Goal: Book appointment/travel/reservation

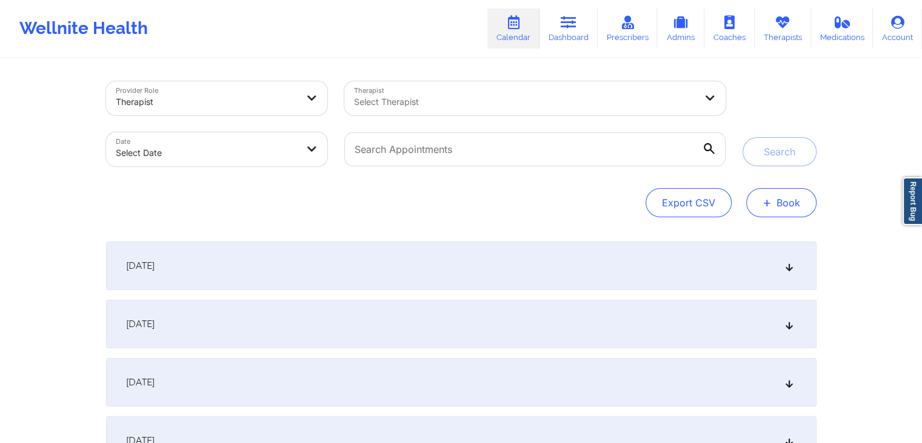
click at [774, 199] on button "+ Book" at bounding box center [781, 202] width 70 height 29
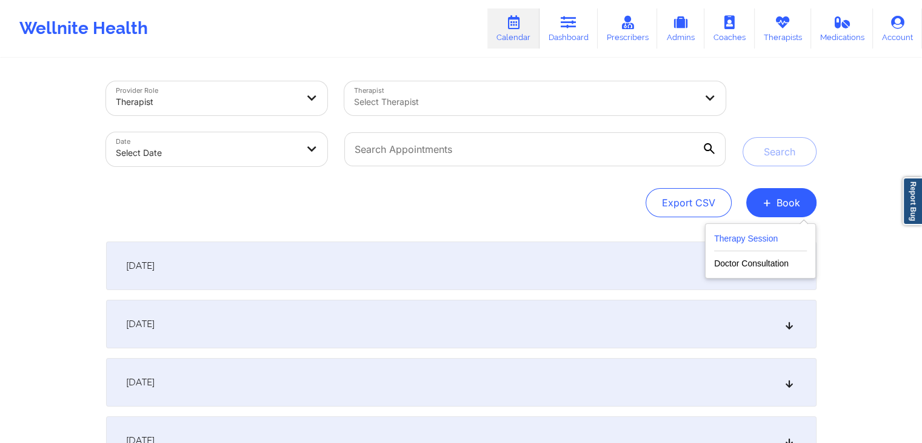
click at [761, 232] on button "Therapy Session" at bounding box center [760, 241] width 93 height 20
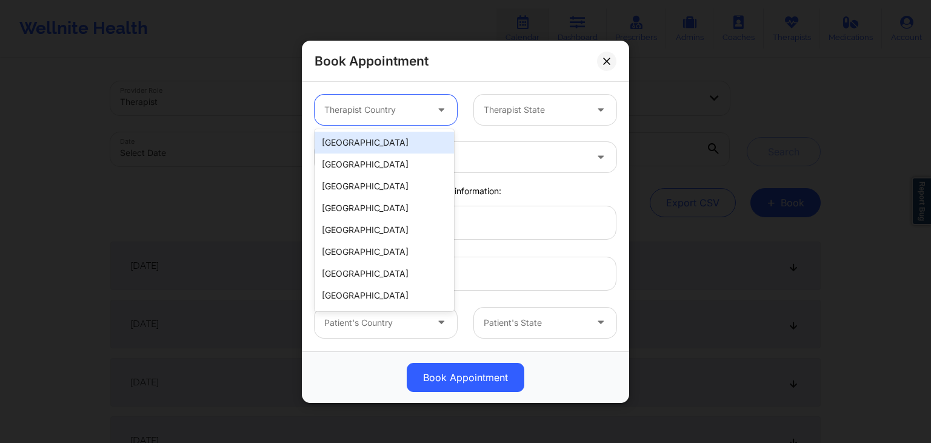
click at [412, 105] on div at bounding box center [375, 109] width 102 height 15
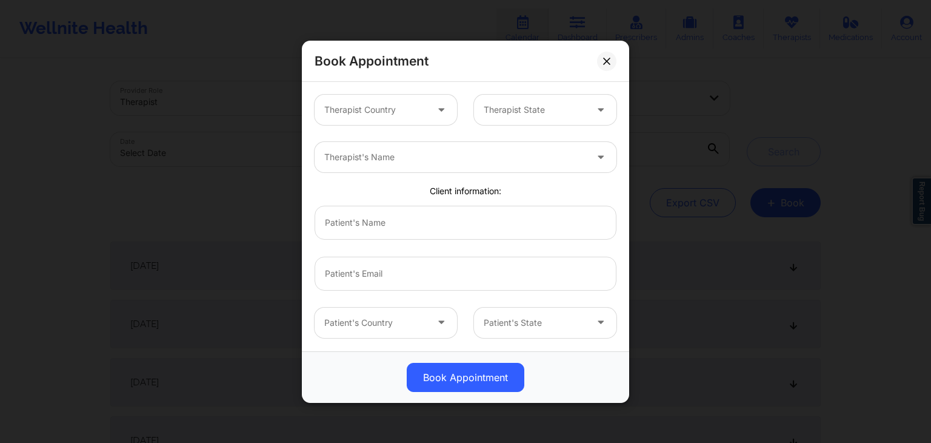
click at [483, 133] on div "Therapist's Name" at bounding box center [465, 156] width 319 height 47
click at [470, 156] on div at bounding box center [455, 157] width 262 height 15
type input "deki"
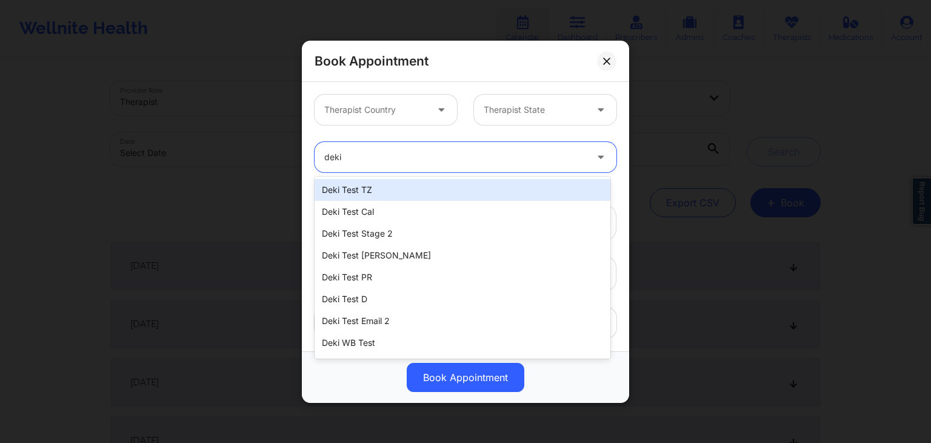
click at [404, 184] on div "Deki Test TZ" at bounding box center [463, 190] width 296 height 22
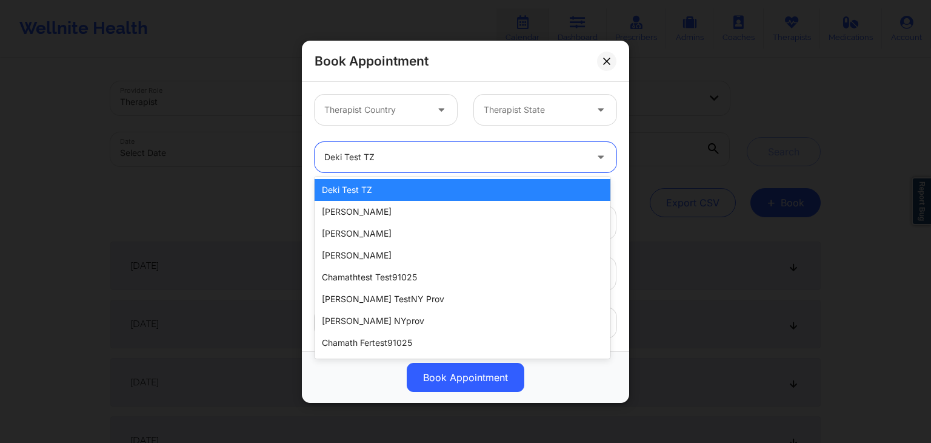
click at [390, 154] on div at bounding box center [455, 157] width 262 height 15
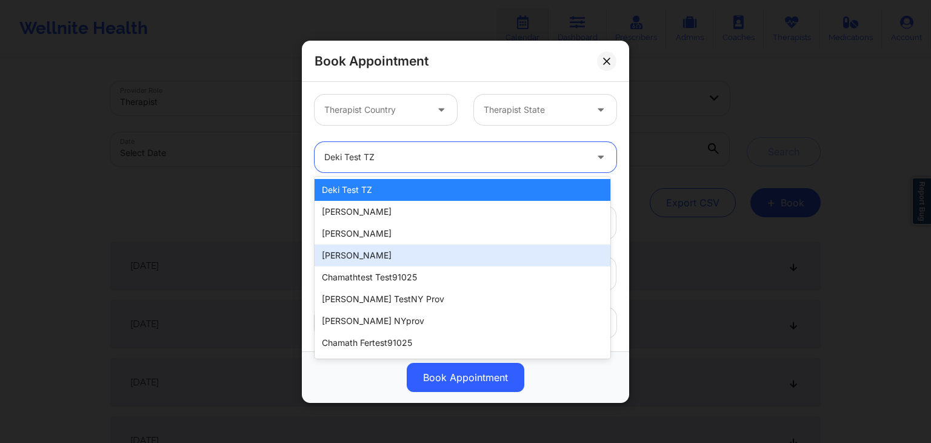
click at [370, 253] on div "[PERSON_NAME]" at bounding box center [463, 255] width 296 height 22
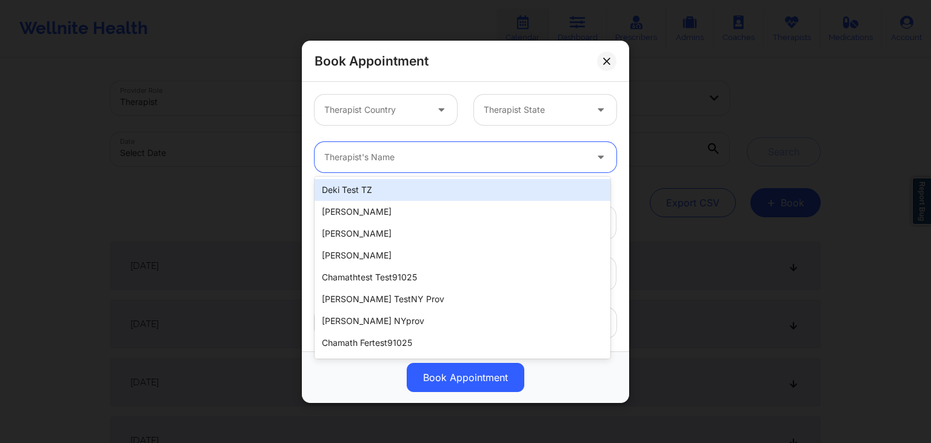
click at [405, 165] on div "Therapist's Name" at bounding box center [451, 157] width 273 height 30
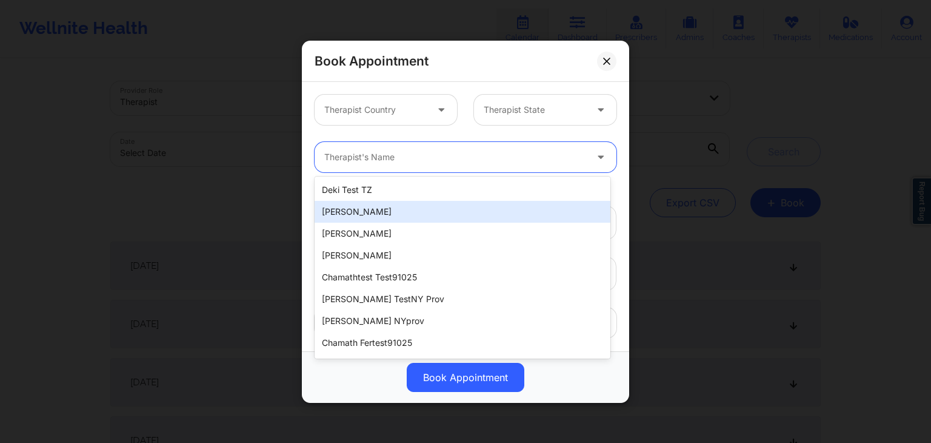
click at [376, 220] on div "[PERSON_NAME]" at bounding box center [463, 212] width 296 height 22
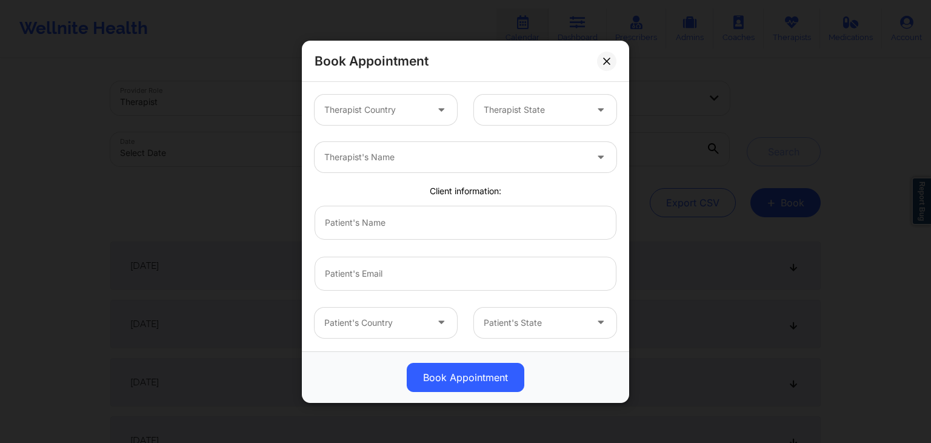
click at [462, 122] on div "Therapist Country" at bounding box center [385, 110] width 159 height 30
click at [483, 189] on div "Client information:" at bounding box center [465, 191] width 319 height 12
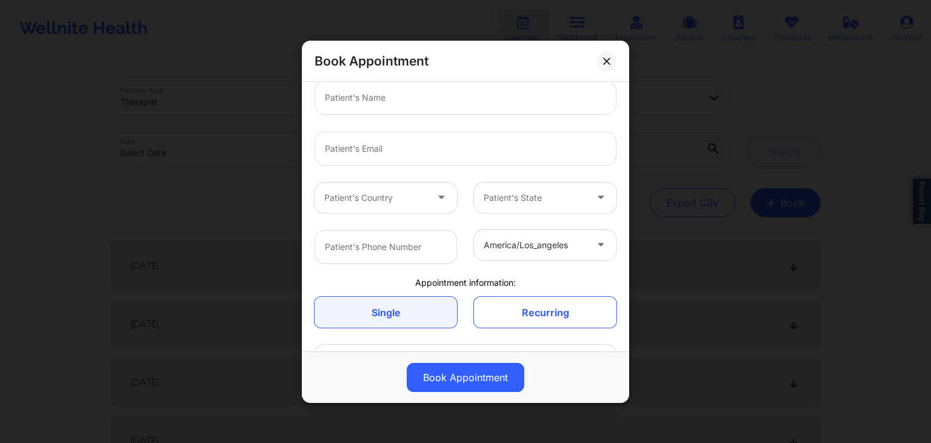
scroll to position [209, 0]
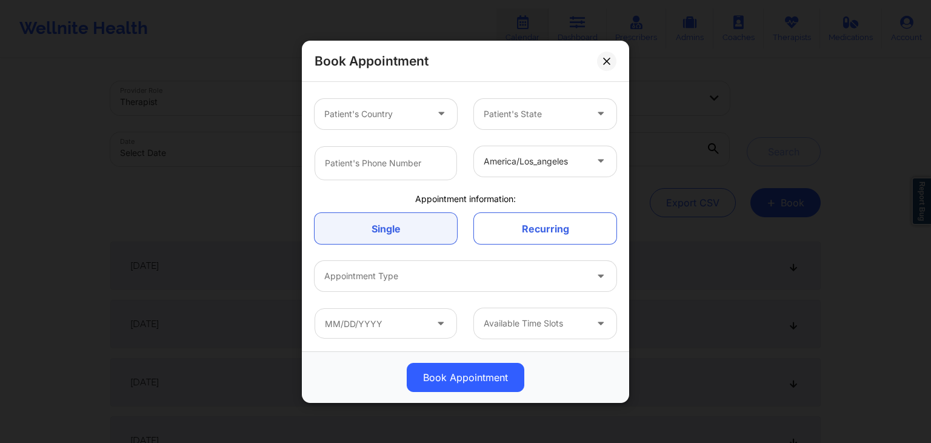
click at [466, 244] on div "Single Recurring" at bounding box center [465, 228] width 319 height 48
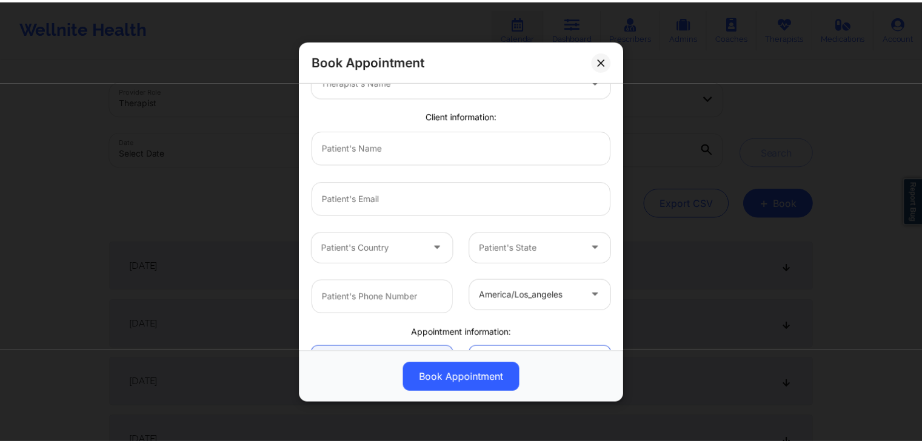
scroll to position [0, 0]
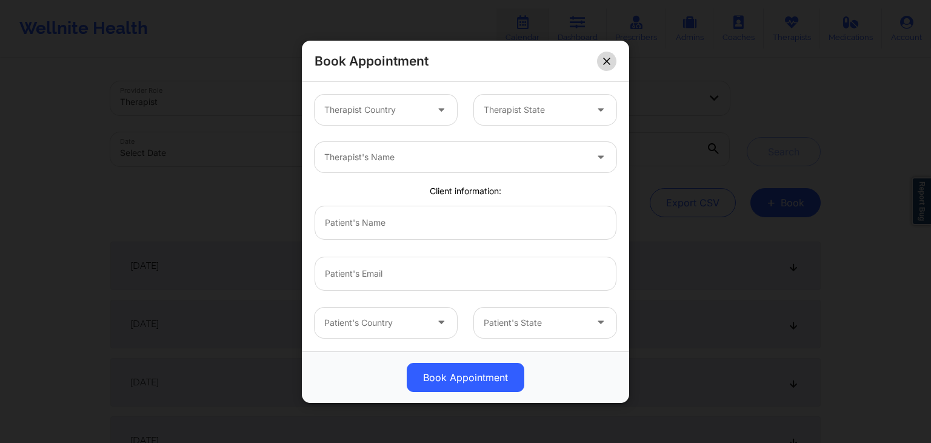
click at [611, 61] on button at bounding box center [606, 60] width 19 height 19
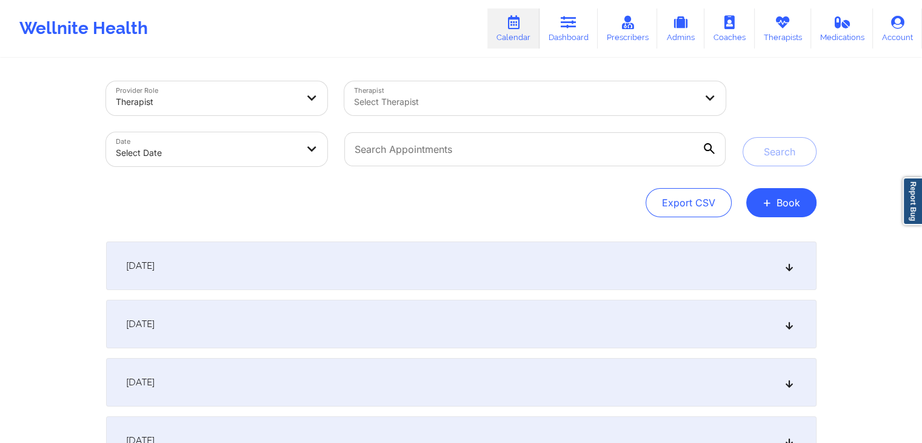
click at [516, 204] on div "Export CSV + Book" at bounding box center [461, 202] width 710 height 29
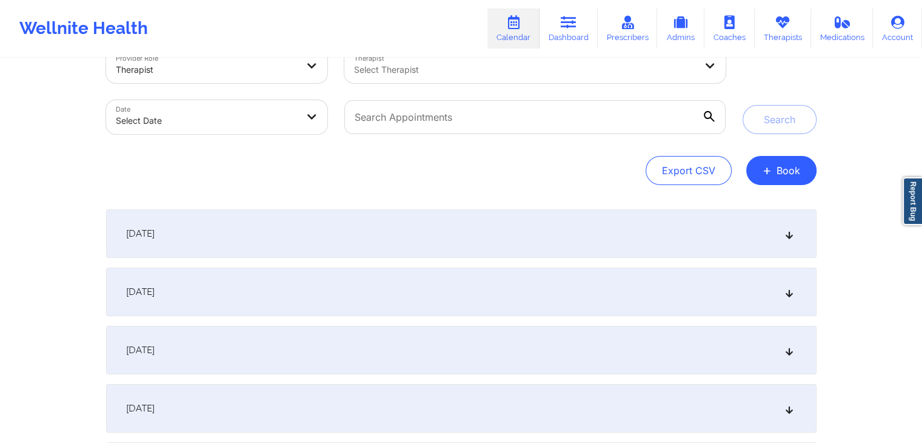
scroll to position [32, 0]
click at [586, 165] on div "Export CSV + Book" at bounding box center [461, 170] width 710 height 29
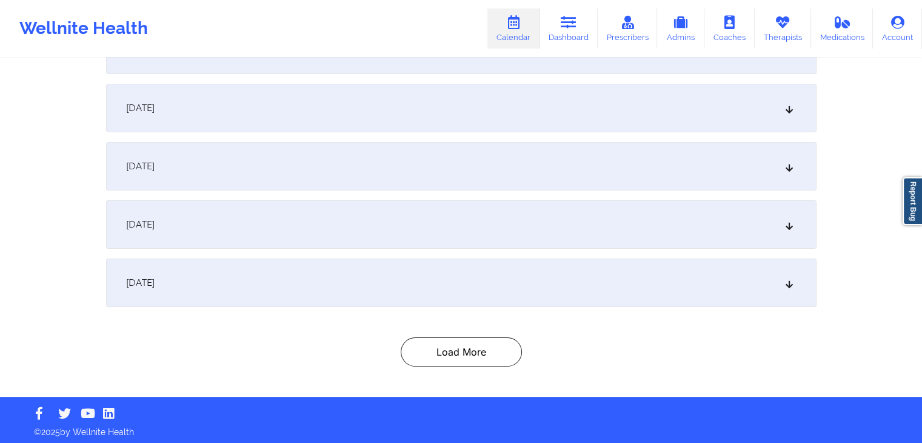
scroll to position [219, 0]
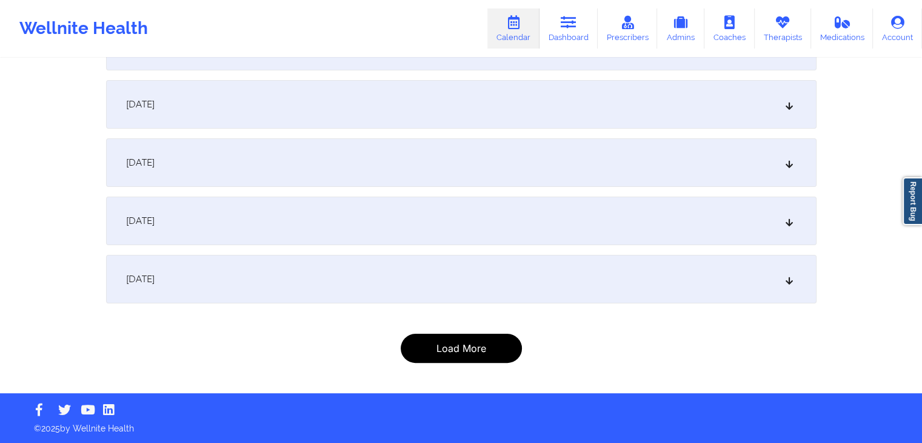
click at [466, 340] on button "Load More" at bounding box center [461, 347] width 121 height 29
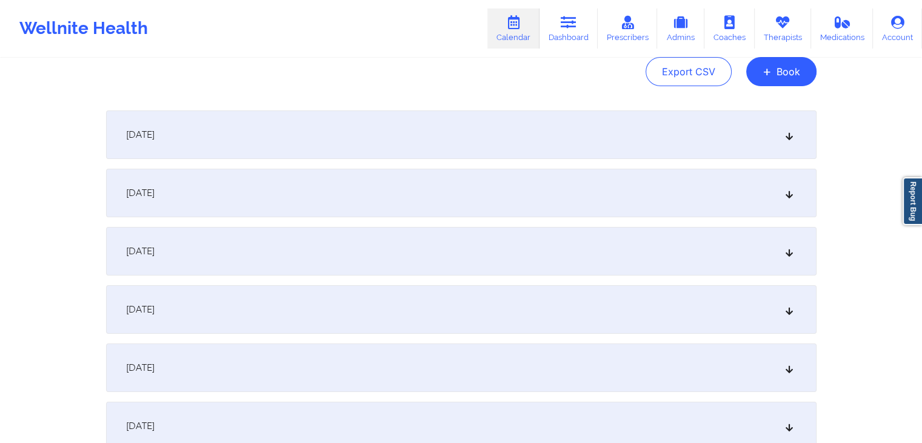
scroll to position [0, 0]
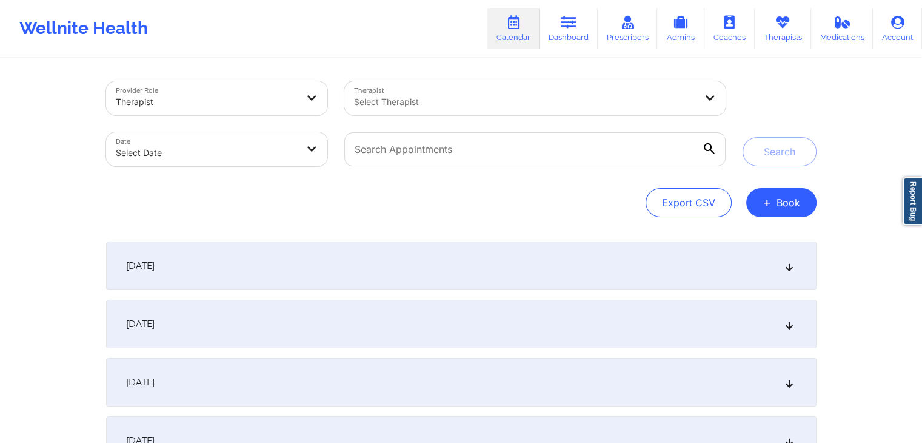
click at [421, 204] on div "Export CSV + Book" at bounding box center [461, 202] width 710 height 29
click at [514, 150] on input "text" at bounding box center [534, 149] width 381 height 34
click at [580, 202] on div "Export CSV + Book" at bounding box center [461, 202] width 710 height 29
click at [497, 186] on div "Provider Role Therapist Therapist Select Therapist Date Select Date Search Expo…" at bounding box center [461, 149] width 710 height 136
click at [470, 210] on div "Export CSV + Book" at bounding box center [461, 202] width 710 height 29
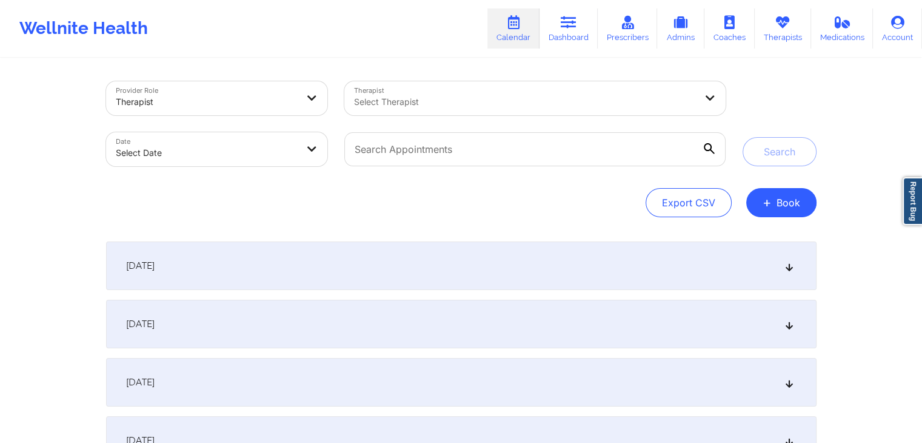
click at [509, 193] on div "Export CSV + Book" at bounding box center [461, 202] width 710 height 29
click at [537, 152] on input "text" at bounding box center [534, 149] width 381 height 34
click at [621, 212] on div "Export CSV + Book" at bounding box center [461, 202] width 710 height 29
click at [570, 158] on input "text" at bounding box center [534, 149] width 381 height 34
click at [587, 201] on div "Export CSV + Book" at bounding box center [461, 202] width 710 height 29
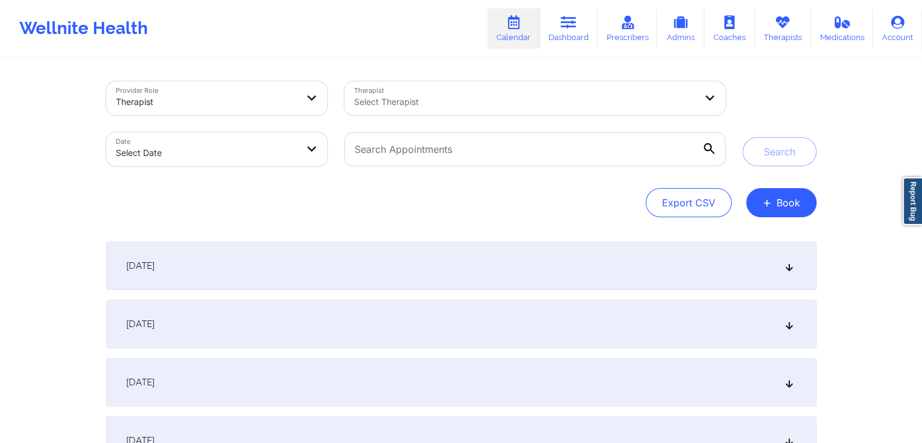
click at [530, 200] on div "Export CSV + Book" at bounding box center [461, 202] width 710 height 29
click at [407, 147] on input "text" at bounding box center [534, 149] width 381 height 34
click at [350, 196] on div "Export CSV + Book" at bounding box center [461, 202] width 710 height 29
click at [412, 144] on input "text" at bounding box center [534, 149] width 381 height 34
click at [353, 216] on div "Export CSV + Book" at bounding box center [461, 202] width 710 height 29
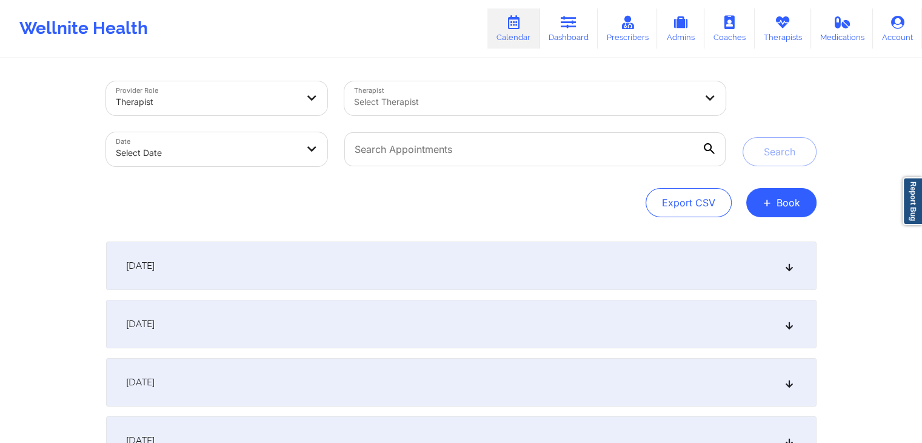
click at [432, 102] on div at bounding box center [524, 102] width 341 height 15
click at [466, 47] on div "Wellnite Health Calendar Dashboard Prescribers Admins Coaches Therapists Medica…" at bounding box center [461, 28] width 922 height 48
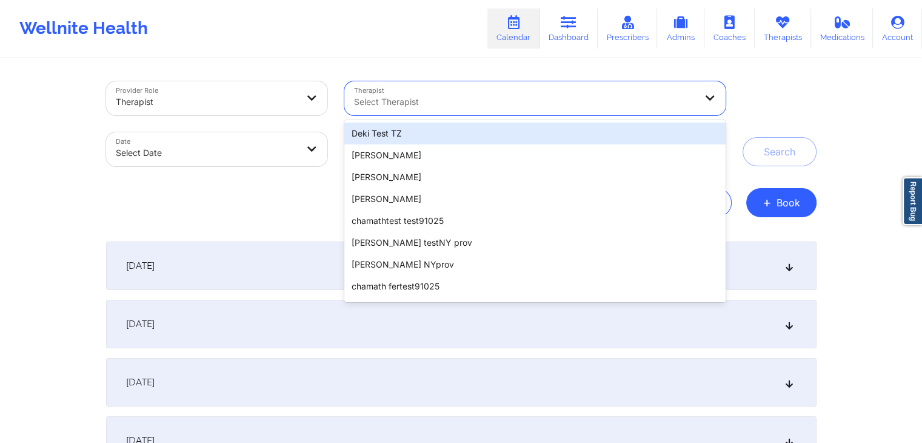
click at [469, 82] on div "Select Therapist" at bounding box center [520, 98] width 352 height 34
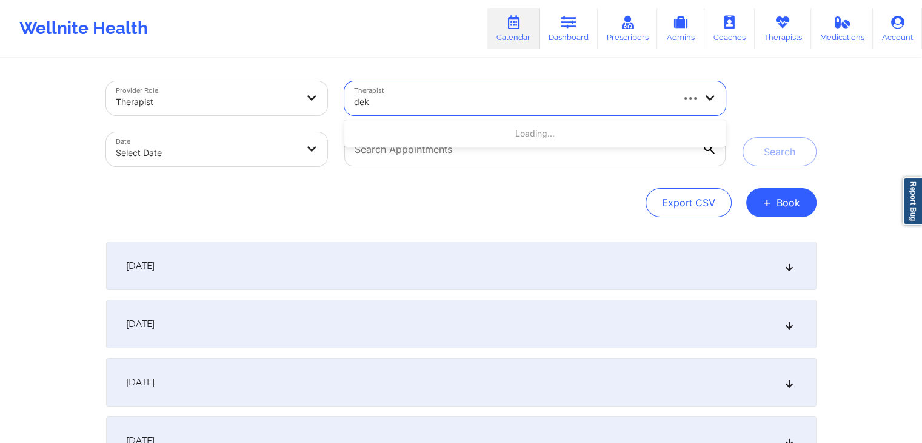
type input "deki"
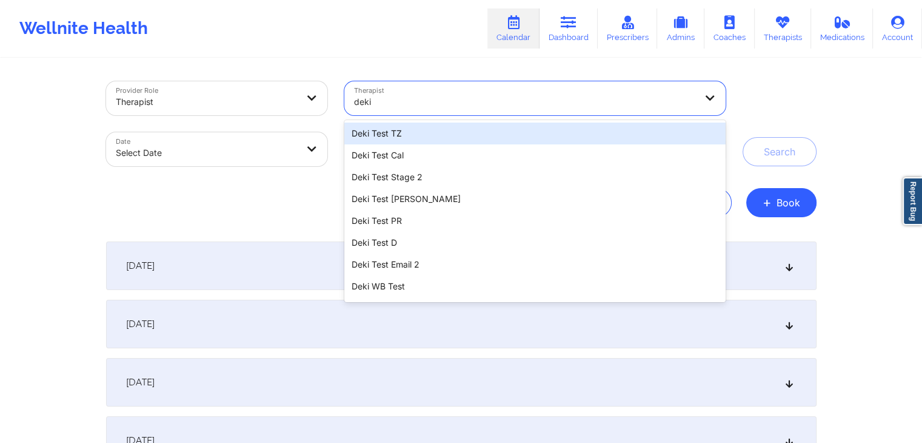
click at [402, 138] on div "Deki Test TZ" at bounding box center [534, 133] width 381 height 22
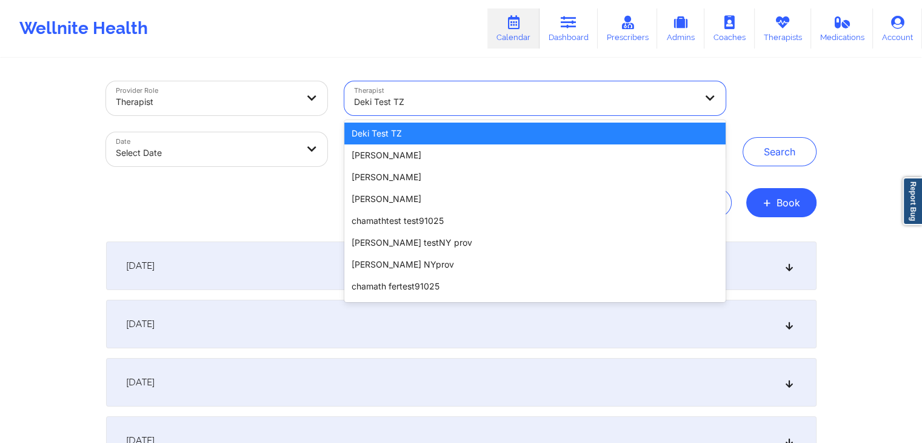
click at [441, 100] on div at bounding box center [524, 102] width 341 height 15
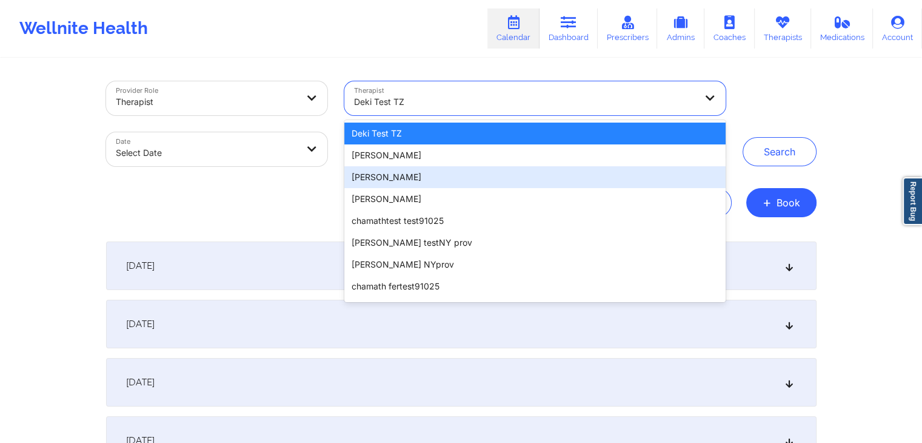
click at [403, 184] on div "[PERSON_NAME]" at bounding box center [534, 177] width 381 height 22
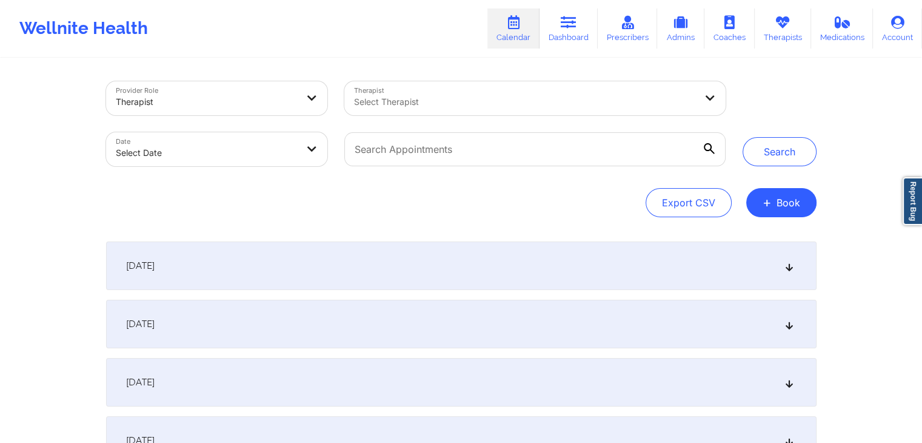
click at [453, 119] on div "Therapist Select Therapist" at bounding box center [535, 98] width 398 height 51
click at [550, 206] on div "Export CSV + Book" at bounding box center [461, 202] width 710 height 29
